Goal: Transaction & Acquisition: Purchase product/service

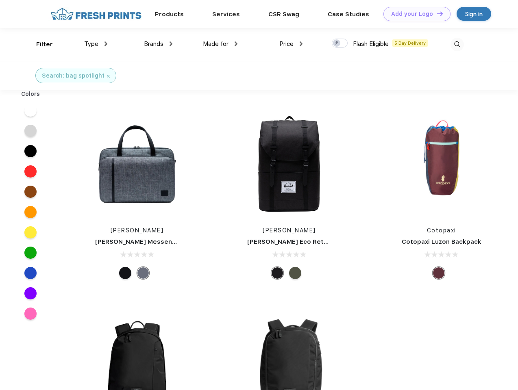
click at [414, 14] on link "Add your Logo Design Tool" at bounding box center [416, 14] width 67 height 14
click at [0, 0] on div "Design Tool" at bounding box center [0, 0] width 0 height 0
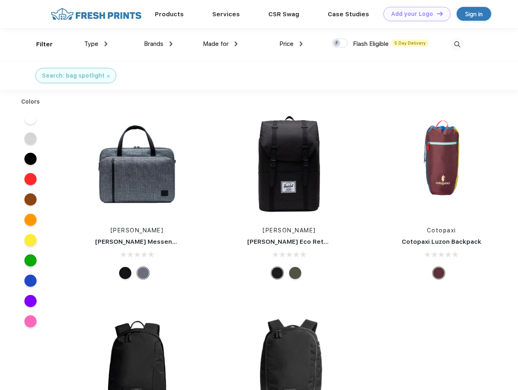
click at [436, 13] on link "Add your Logo Design Tool" at bounding box center [416, 14] width 67 height 14
click at [39, 44] on div "Filter" at bounding box center [44, 44] width 17 height 9
click at [96, 44] on span "Type" at bounding box center [91, 43] width 14 height 7
click at [158, 44] on span "Brands" at bounding box center [153, 43] width 19 height 7
click at [220, 44] on span "Made for" at bounding box center [216, 43] width 26 height 7
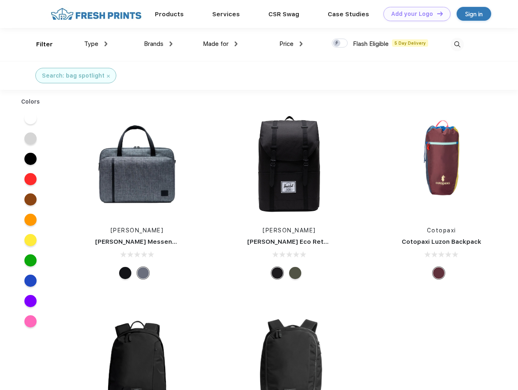
click at [291, 44] on span "Price" at bounding box center [286, 43] width 14 height 7
click at [340, 43] on div at bounding box center [339, 43] width 16 height 9
click at [337, 43] on input "checkbox" at bounding box center [333, 40] width 5 height 5
click at [457, 44] on img at bounding box center [456, 44] width 13 height 13
